Goal: Transaction & Acquisition: Subscribe to service/newsletter

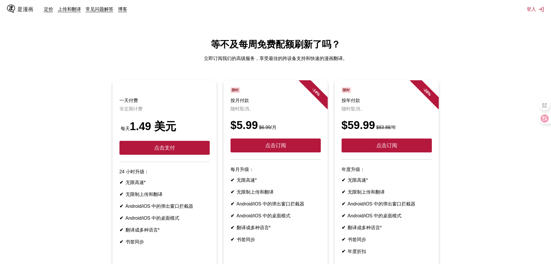
drag, startPoint x: 203, startPoint y: 196, endPoint x: 184, endPoint y: 205, distance: 21.0
click at [184, 205] on ul "✔ 无限高速* ✔ 无限制上传和翻译 ✔ Android/iOS 中的弹出窗口拦截器 ✔ Android/iOS 中的桌面模式 ✔ 翻译成多种语言* ✔ 书签…" at bounding box center [164, 211] width 90 height 65
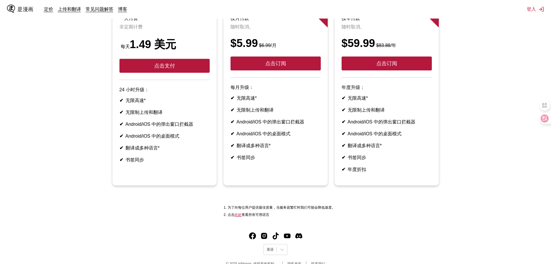
scroll to position [87, 0]
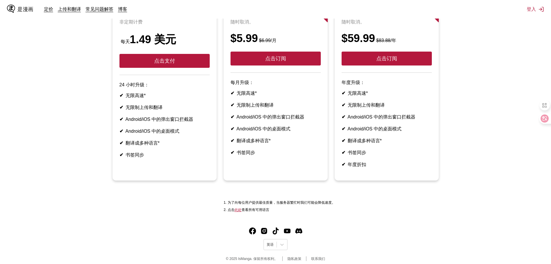
drag, startPoint x: 181, startPoint y: 140, endPoint x: 181, endPoint y: 161, distance: 21.7
drag, startPoint x: 181, startPoint y: 161, endPoint x: 178, endPoint y: 162, distance: 3.0
click at [178, 158] on li "✔ 书签同步" at bounding box center [164, 155] width 90 height 6
drag, startPoint x: 178, startPoint y: 148, endPoint x: 172, endPoint y: 144, distance: 7.3
click at [170, 145] on ul "✔ 无限高速* ✔ 无限制上传和翻译 ✔ Android/iOS 中的弹出窗口拦截器 ✔ Android/iOS 中的桌面模式 ✔ 翻译成多种语言* ✔ 书签…" at bounding box center [164, 125] width 90 height 65
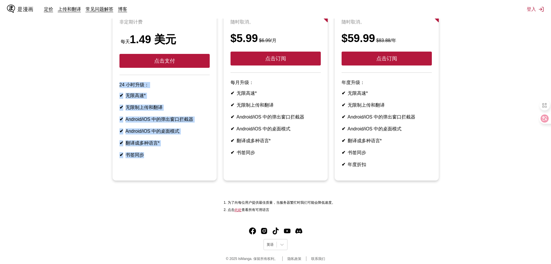
drag, startPoint x: 132, startPoint y: 137, endPoint x: 104, endPoint y: 89, distance: 55.9
click at [104, 89] on ul "一天付费 非定期计费 每天 1.49 美元 点击支付 24 小时升级： ✔ 无限高速* ✔ 无限制上传和翻译 ✔ Android/iOS 中的弹出窗口拦截器 …" at bounding box center [276, 90] width 542 height 194
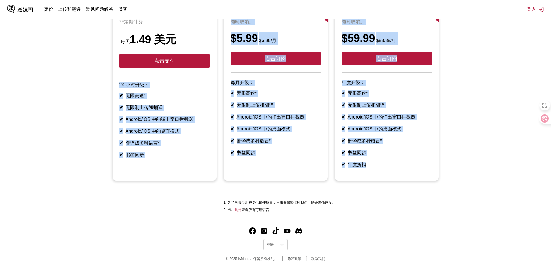
drag, startPoint x: 107, startPoint y: 89, endPoint x: 408, endPoint y: 188, distance: 316.9
click at [408, 187] on ul "一天付费 非定期计费 每天 1.49 美元 点击支付 24 小时升级： ✔ 无限高速* ✔ 无限制上传和翻译 ✔ Android/iOS 中的弹出窗口拦截器 …" at bounding box center [276, 90] width 542 height 194
click at [408, 180] on article "- 28 % 限时 按年付款 随时取消。 $59.99 $83.88 /年 点击订阅 年度升级： ✔ 无限高速* ✔ 无限制上传和翻译 ✔ Android/i…" at bounding box center [387, 86] width 104 height 187
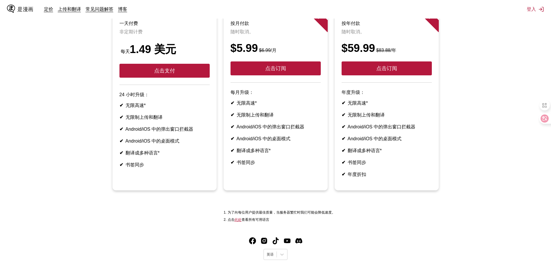
scroll to position [106, 0]
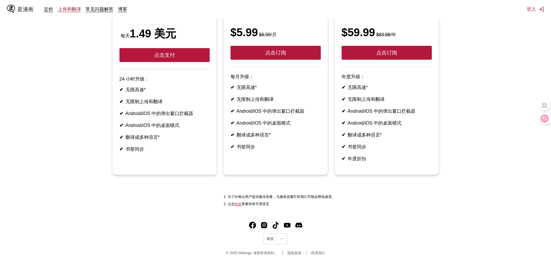
click at [67, 9] on font "上传和翻译" at bounding box center [69, 9] width 23 height 6
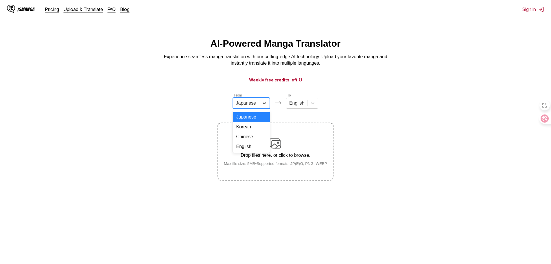
click at [265, 104] on icon at bounding box center [264, 103] width 3 height 2
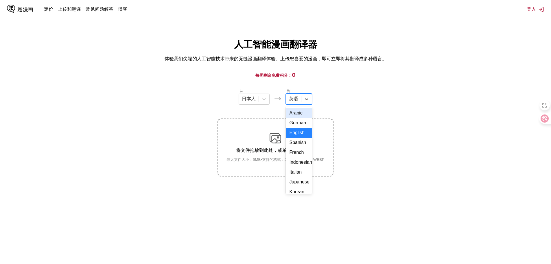
click at [301, 100] on div "英语" at bounding box center [293, 99] width 15 height 9
click at [391, 83] on main "人工智能漫画翻译器 体验我们尖端的人工智能技术带来的无缝漫画翻译体验。上传您喜爱的漫画，即可立即将其翻译成多种语言。 每周剩余免费积分： 0 从 [DEMOG…" at bounding box center [275, 156] width 551 height 237
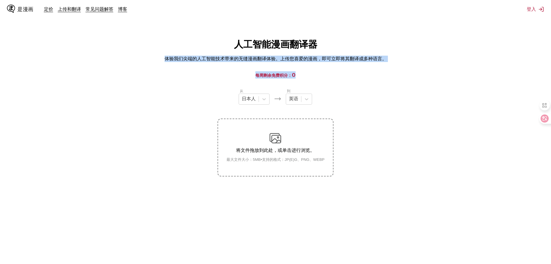
drag, startPoint x: 165, startPoint y: 47, endPoint x: 408, endPoint y: 78, distance: 244.9
click at [408, 78] on main "人工智能漫画翻译器 体验我们尖端的人工智能技术带来的无缝漫画翻译体验。上传您喜爱的漫画，即可立即将其翻译成多种语言。 每周剩余免费积分： 0 从 [DEMOG…" at bounding box center [275, 156] width 551 height 237
click at [408, 78] on h3 "每周剩余免费积分： 0" at bounding box center [275, 74] width 523 height 7
drag, startPoint x: 372, startPoint y: 61, endPoint x: 187, endPoint y: 45, distance: 185.3
click at [187, 45] on main "人工智能漫画翻译器 体验我们尖端的人工智能技术带来的无缝漫画翻译体验。上传您喜爱的漫画，即可立即将其翻译成多种语言。 每周剩余免费积分： 0 从 [DEMOG…" at bounding box center [275, 156] width 551 height 237
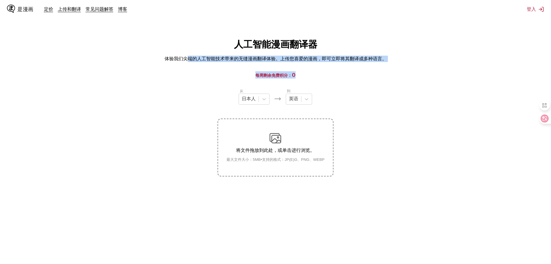
click at [187, 45] on div "人工智能漫画翻译器 体验我们尖端的人工智能技术带来的无缝漫画翻译体验。上传您喜爱的漫画，即可立即将其翻译成多种语言。" at bounding box center [276, 50] width 542 height 24
drag, startPoint x: 219, startPoint y: 44, endPoint x: 301, endPoint y: 61, distance: 84.3
click at [301, 61] on div "人工智能漫画翻译器 体验我们尖端的人工智能技术带来的无缝漫画翻译体验。上传您喜爱的漫画，即可立即将其翻译成多种语言。" at bounding box center [276, 50] width 542 height 24
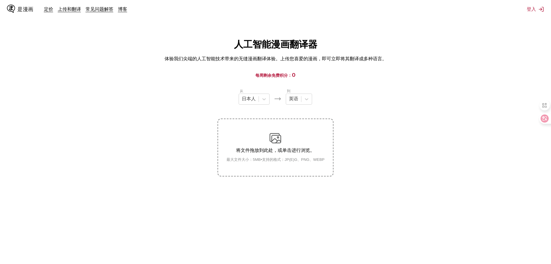
click at [320, 69] on main "人工智能漫画翻译器 体验我们尖端的人工智能技术带来的无缝漫画翻译体验。上传您喜爱的漫画，即可立即将其翻译成多种语言。 每周剩余免费积分： 0 从 [DEMOG…" at bounding box center [275, 156] width 551 height 237
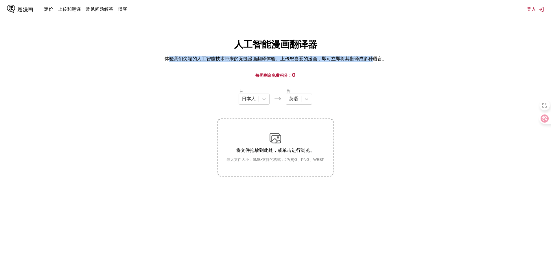
drag, startPoint x: 373, startPoint y: 58, endPoint x: 170, endPoint y: 42, distance: 204.3
click at [170, 42] on div "人工智能漫画翻译器 体验我们尖端的人工智能技术带来的无缝漫画翻译体验。上传您喜爱的漫画，即可立即将其翻译成多种语言。" at bounding box center [276, 50] width 542 height 24
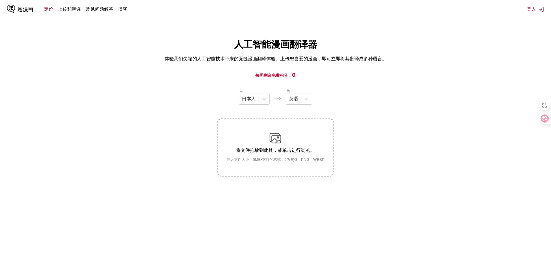
click at [51, 7] on font "定价" at bounding box center [48, 9] width 9 height 6
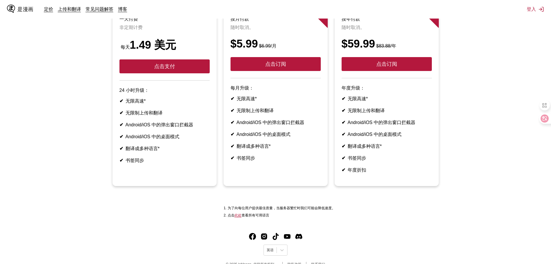
scroll to position [48, 0]
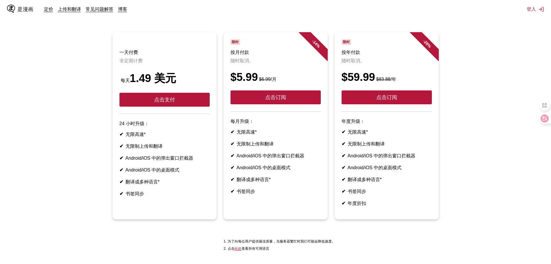
drag, startPoint x: 275, startPoint y: 130, endPoint x: 294, endPoint y: 148, distance: 25.8
drag, startPoint x: 294, startPoint y: 148, endPoint x: 277, endPoint y: 146, distance: 16.9
click at [277, 146] on ul "✔ 无限高速* ✔ 无限制上传和翻译 ✔ Android/iOS 中的弹出窗口拦截器 ✔ Android/iOS 中的桌面模式 ✔ 翻译成多种语言* ✔ 书签…" at bounding box center [276, 161] width 90 height 65
click at [400, 183] on li "✔ 翻译成多种语言*" at bounding box center [387, 179] width 90 height 6
click at [525, 10] on div "是漫画 定价 上传和翻译 常见问题解答 博客 登入 定价 上传并翻译 常问问题 博客" at bounding box center [275, 9] width 551 height 19
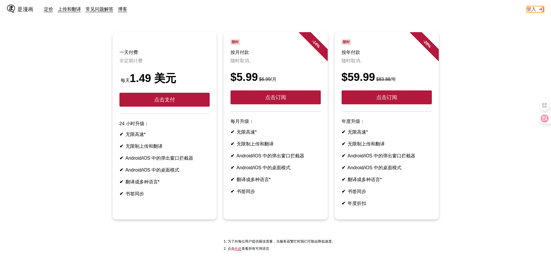
click at [538, 10] on button "登入" at bounding box center [535, 9] width 17 height 6
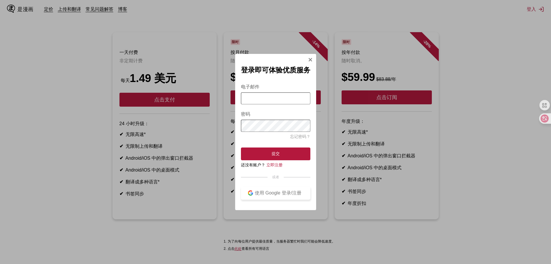
click at [269, 193] on font "使用 Google 登录/注册" at bounding box center [278, 192] width 47 height 5
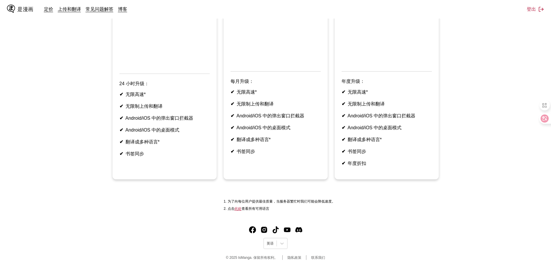
scroll to position [131, 0]
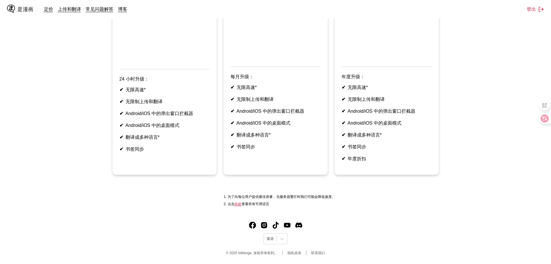
click at [236, 203] on font "此处" at bounding box center [238, 204] width 7 height 4
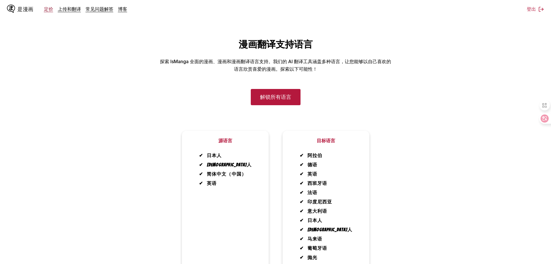
click at [46, 9] on font "定价" at bounding box center [48, 9] width 9 height 6
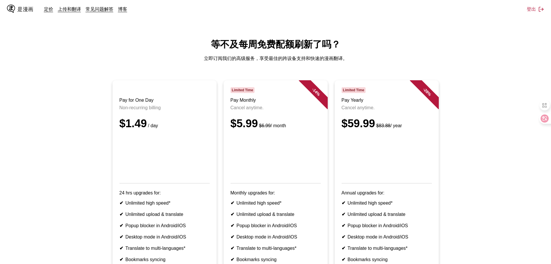
click at [22, 10] on font "是漫画" at bounding box center [25, 8] width 16 height 5
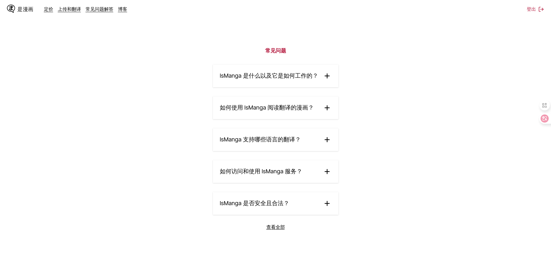
scroll to position [926, 0]
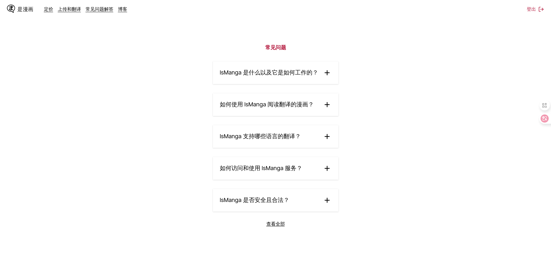
click at [307, 76] on font "IsManga 是什么以及它是如何工作的？" at bounding box center [269, 72] width 98 height 7
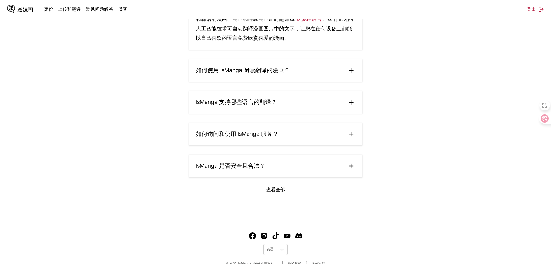
scroll to position [1013, 0]
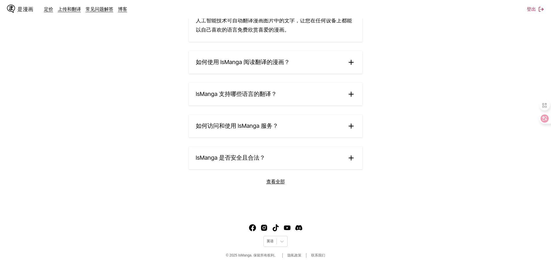
click at [277, 73] on summary "如何使用 IsManga 阅读翻译的漫画？" at bounding box center [276, 62] width 174 height 23
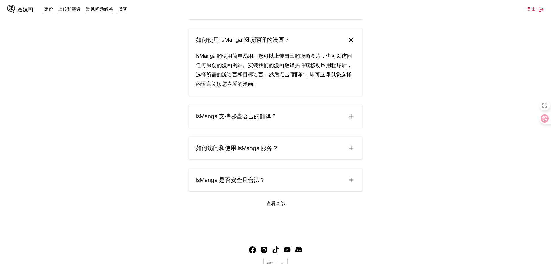
scroll to position [1071, 0]
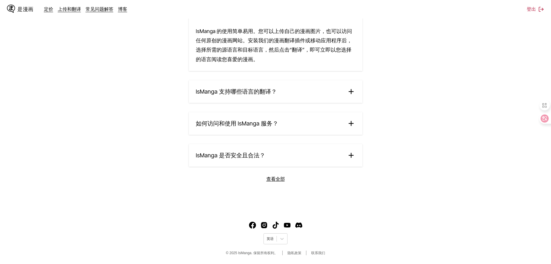
click at [280, 93] on summary "IsManga 支持哪些语言的翻译？" at bounding box center [276, 91] width 174 height 23
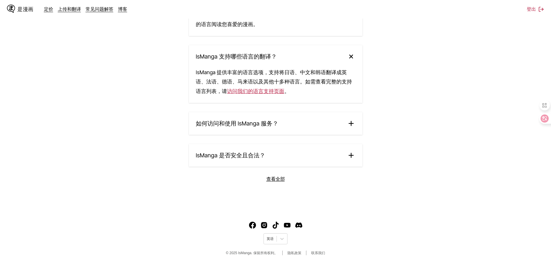
scroll to position [1109, 0]
click at [277, 122] on font "如何访问和使用 IsManga 服务？" at bounding box center [237, 123] width 82 height 7
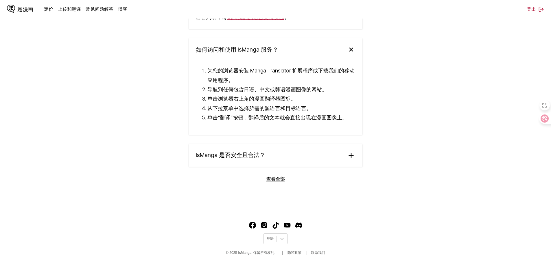
scroll to position [1183, 0]
click at [268, 152] on summary "IsManga 是否安全且合法？" at bounding box center [276, 155] width 174 height 23
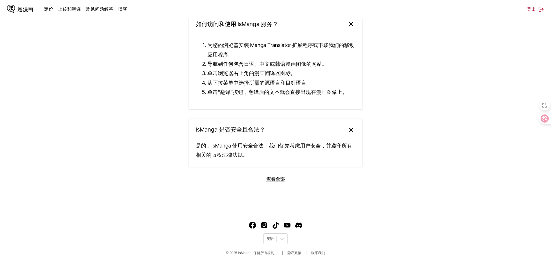
scroll to position [1208, 0]
click at [350, 128] on img at bounding box center [351, 129] width 12 height 12
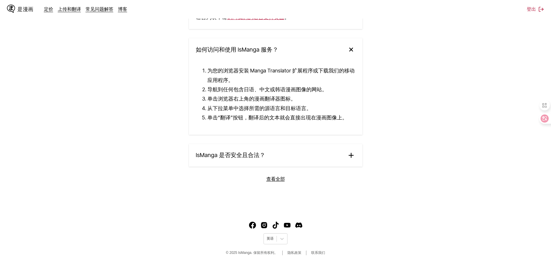
scroll to position [1183, 0]
click at [346, 156] on summary "IsManga 是否安全且合法？" at bounding box center [276, 155] width 174 height 23
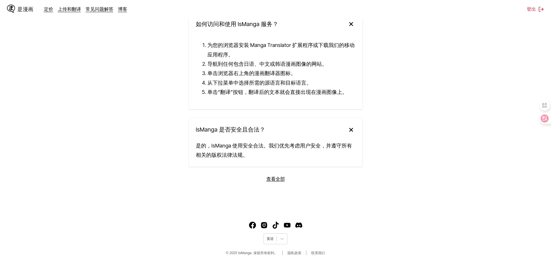
click at [350, 128] on img at bounding box center [351, 129] width 12 height 12
